Goal: Task Accomplishment & Management: Manage account settings

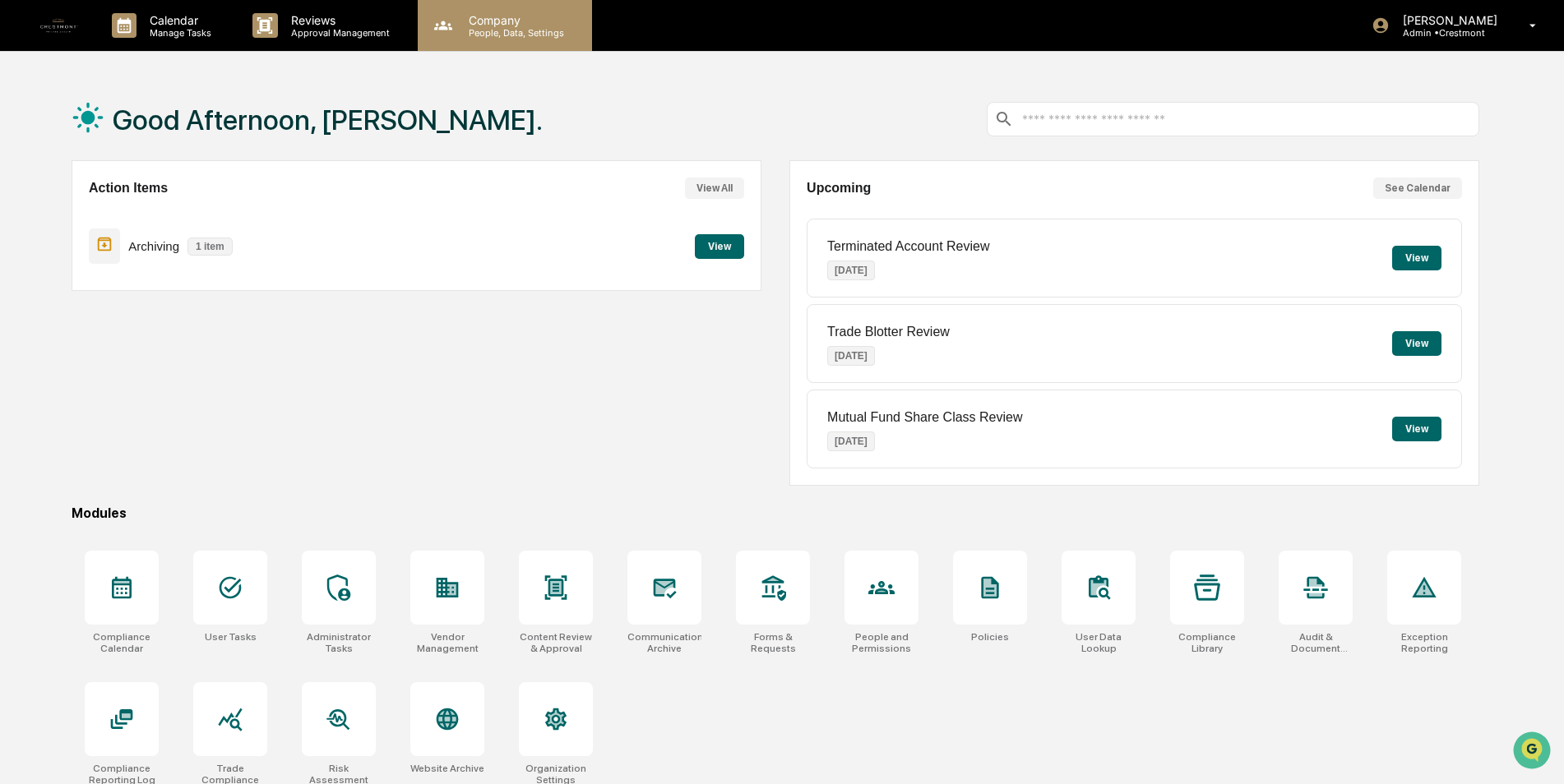
click at [504, 35] on p "People, Data, Settings" at bounding box center [514, 33] width 117 height 12
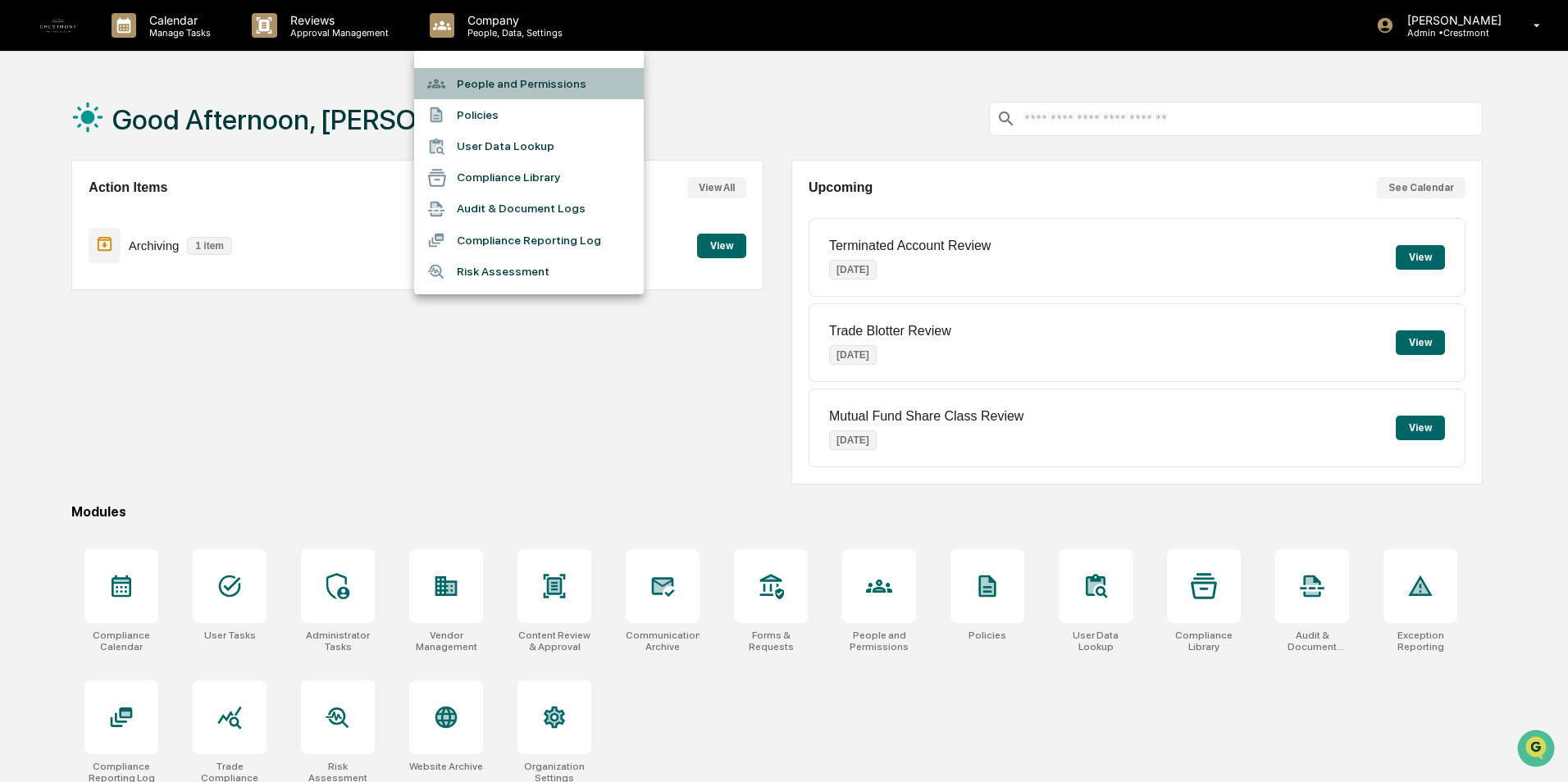
click at [489, 68] on li "People and Permissions" at bounding box center [528, 84] width 230 height 31
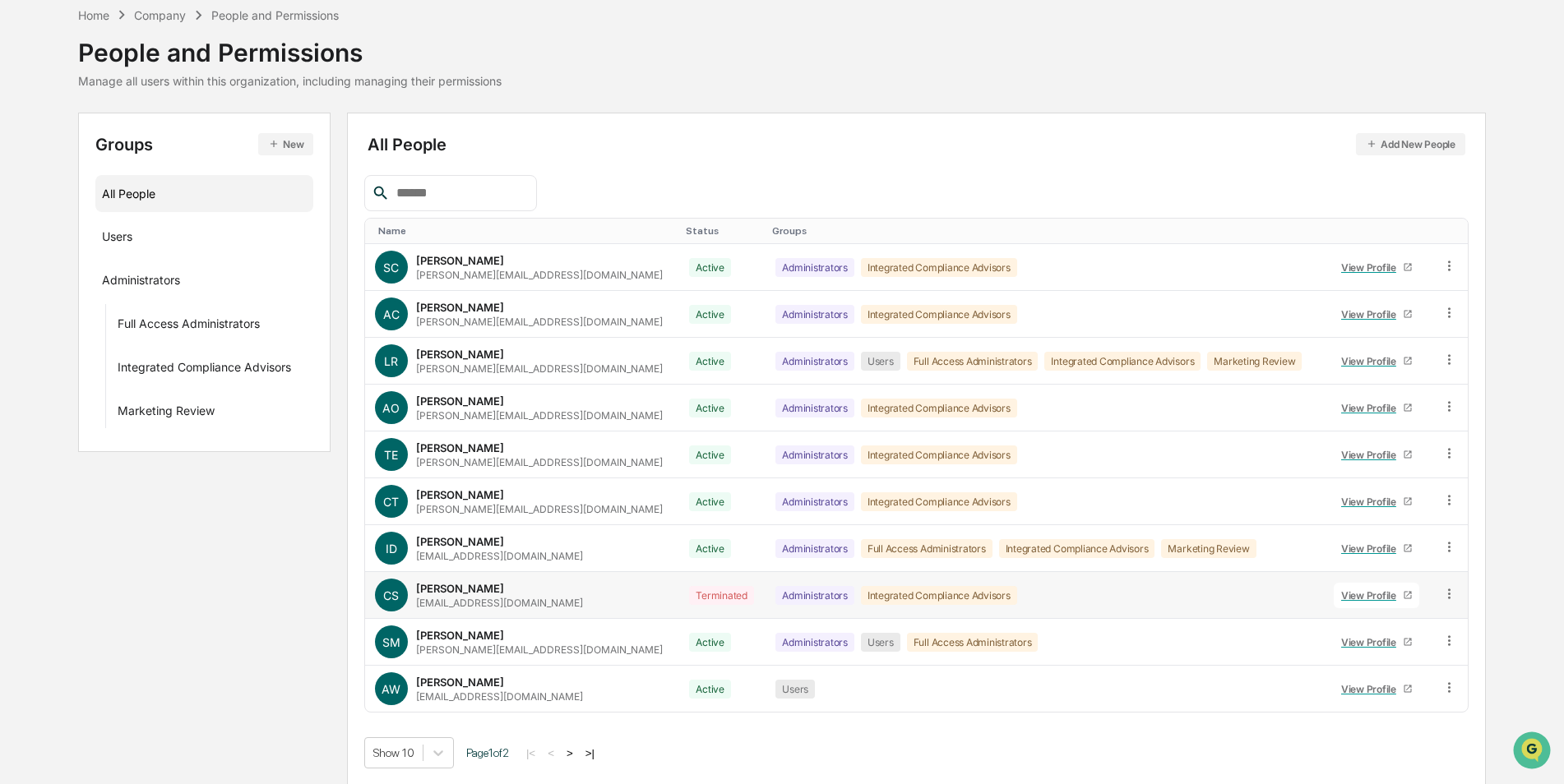
scroll to position [74, 0]
click at [578, 749] on button ">" at bounding box center [570, 751] width 16 height 14
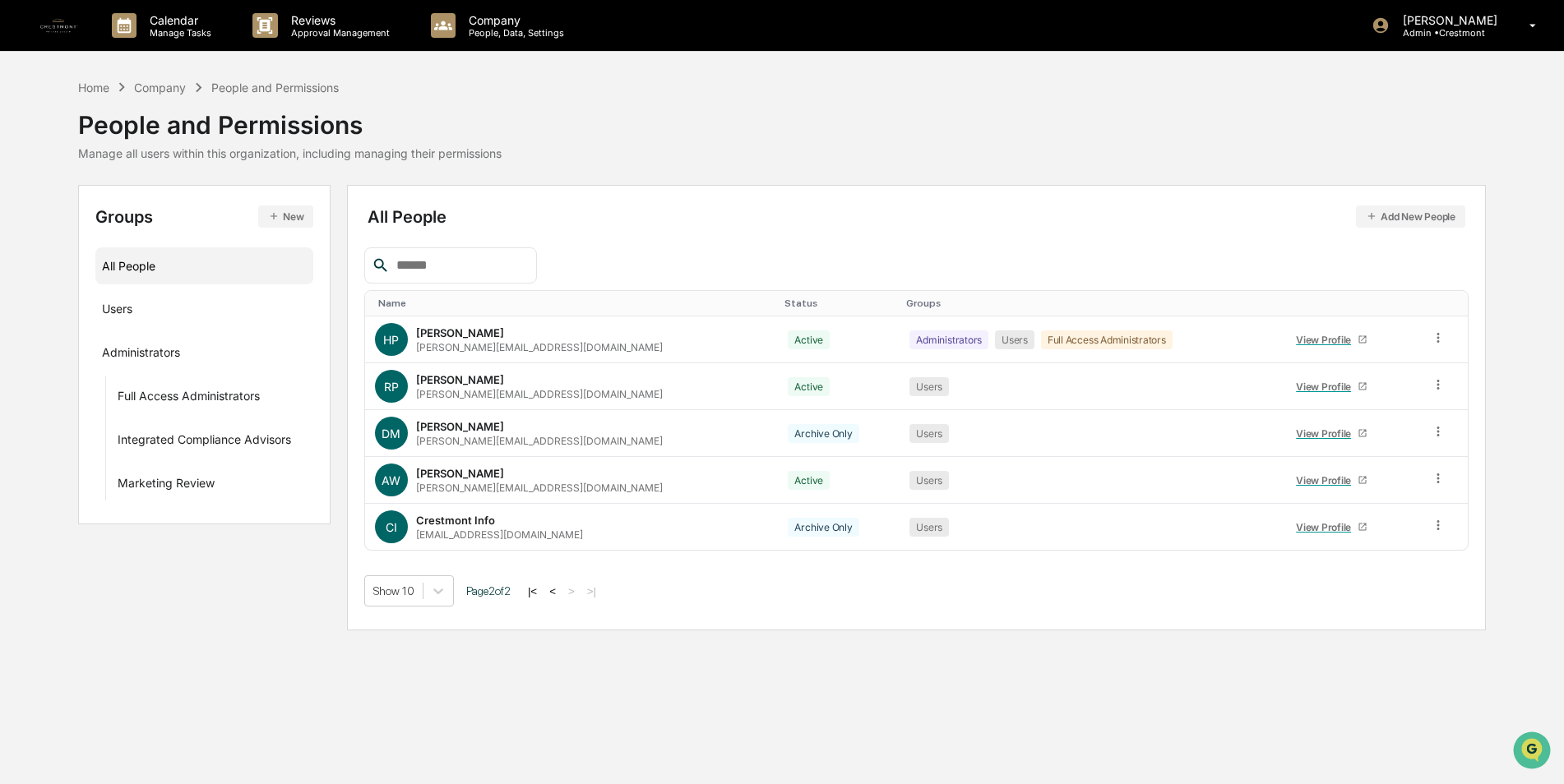
scroll to position [0, 0]
drag, startPoint x: 400, startPoint y: 474, endPoint x: 441, endPoint y: 467, distance: 41.6
click at [441, 467] on div "AW [PERSON_NAME] [PERSON_NAME][EMAIL_ADDRESS][DOMAIN_NAME]" at bounding box center [574, 479] width 396 height 33
click at [1303, 480] on div "View Profile" at bounding box center [1334, 480] width 62 height 13
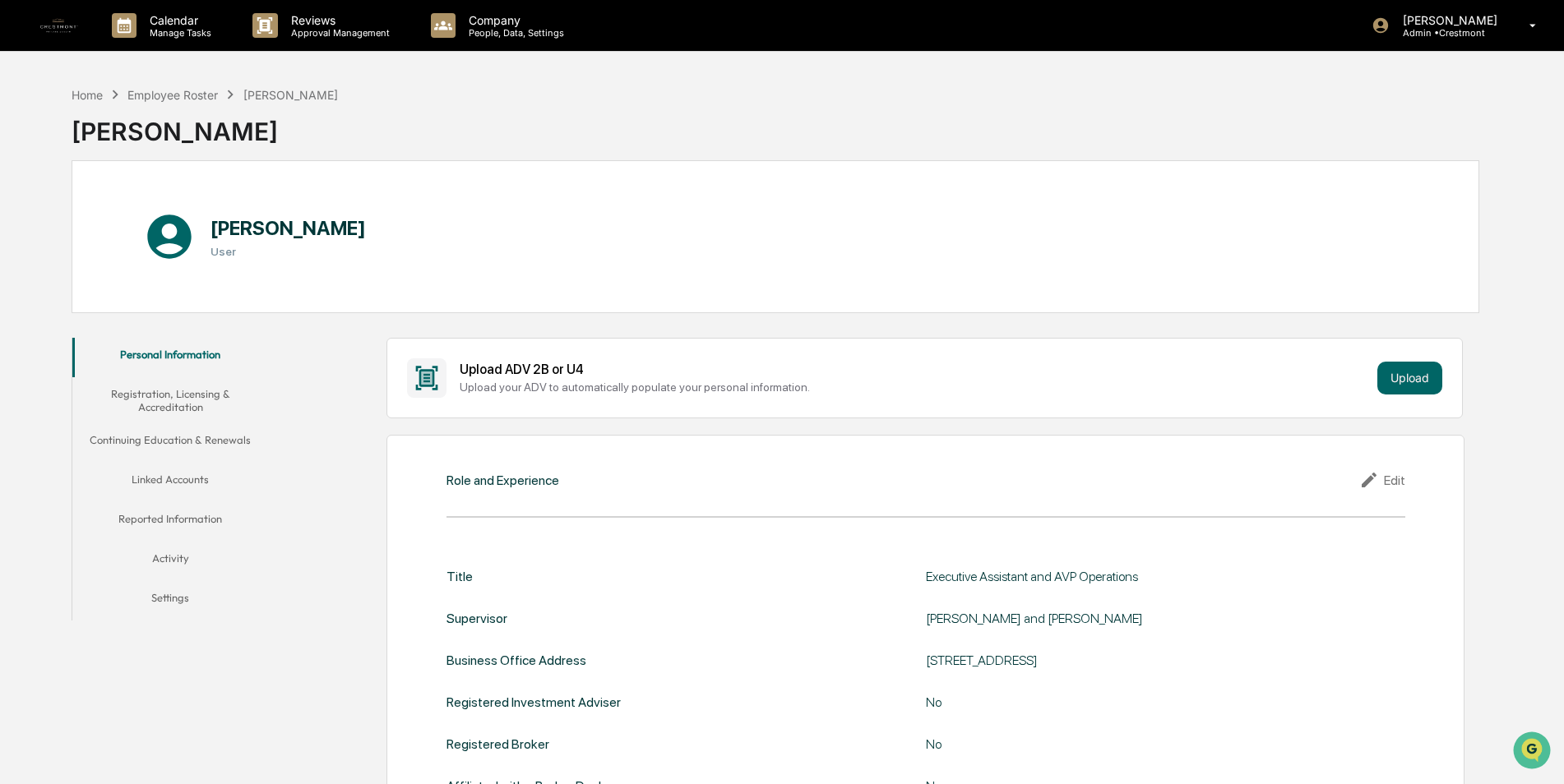
click at [150, 479] on button "Linked Accounts" at bounding box center [170, 482] width 196 height 40
